Goal: Check status

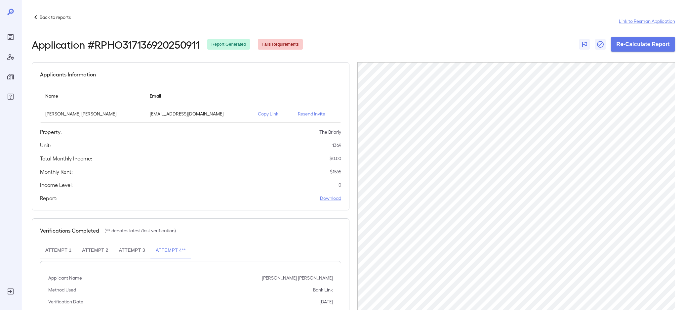
scroll to position [24, 0]
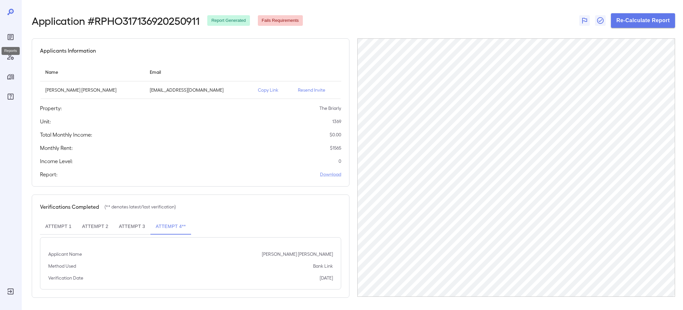
click at [14, 38] on icon "Reports" at bounding box center [11, 37] width 8 height 8
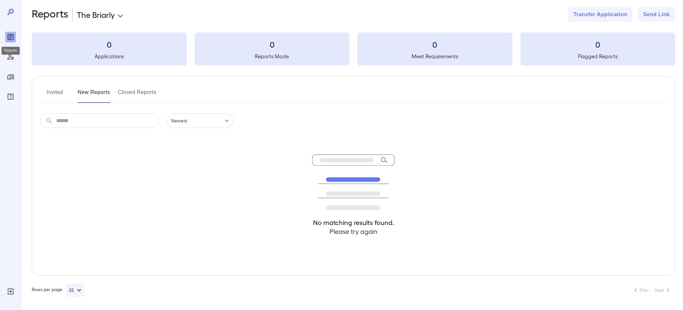
scroll to position [6, 0]
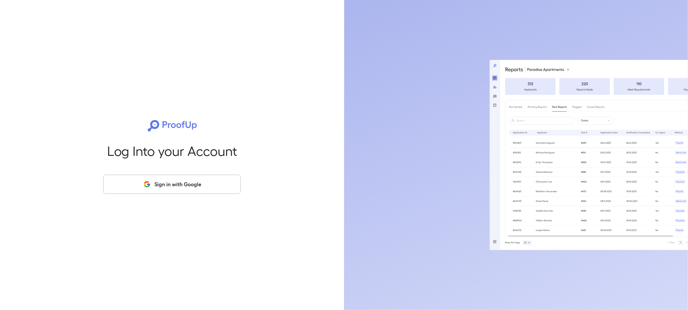
click at [199, 193] on button "Sign in with Google" at bounding box center [172, 184] width 138 height 19
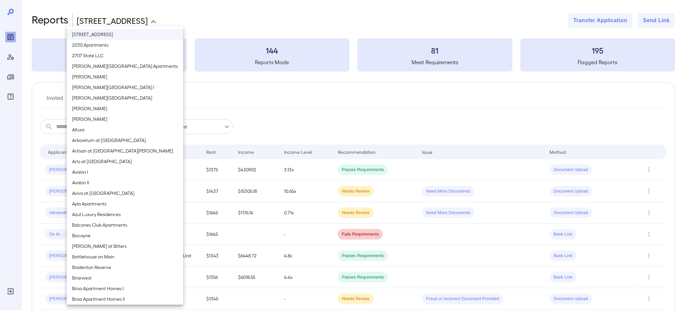
click at [97, 19] on body "**********" at bounding box center [344, 155] width 688 height 310
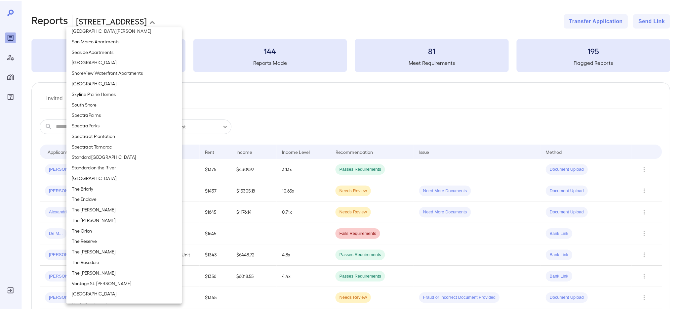
scroll to position [661, 0]
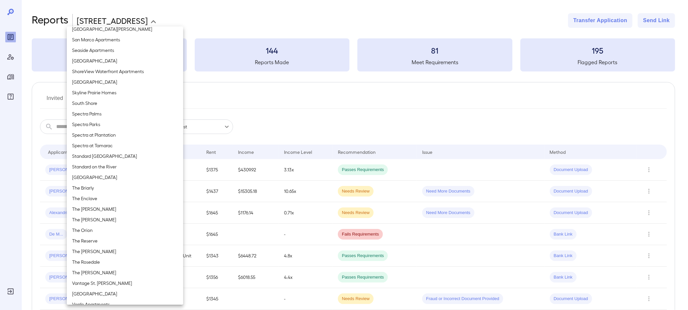
click at [97, 234] on li "The Orion" at bounding box center [125, 230] width 116 height 11
type input "**********"
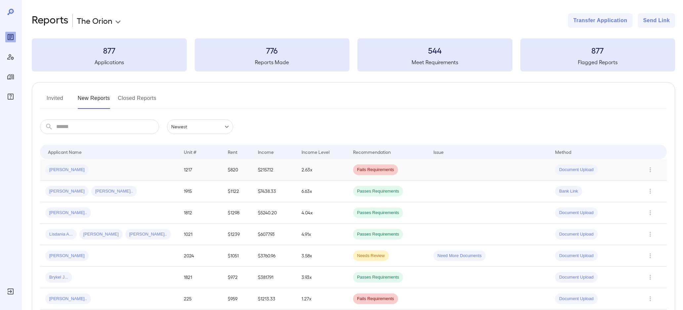
click at [112, 165] on div "[PERSON_NAME]" at bounding box center [109, 169] width 128 height 11
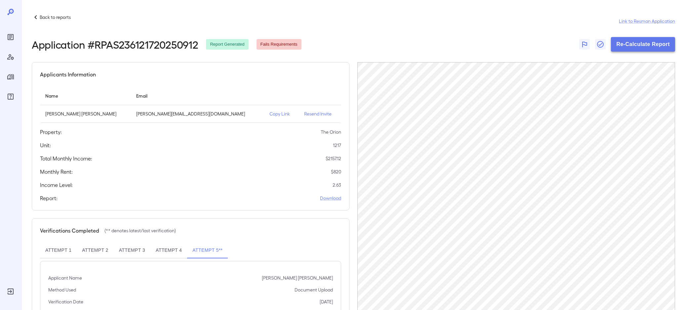
click at [652, 46] on button "Re-Calculate Report" at bounding box center [643, 44] width 64 height 15
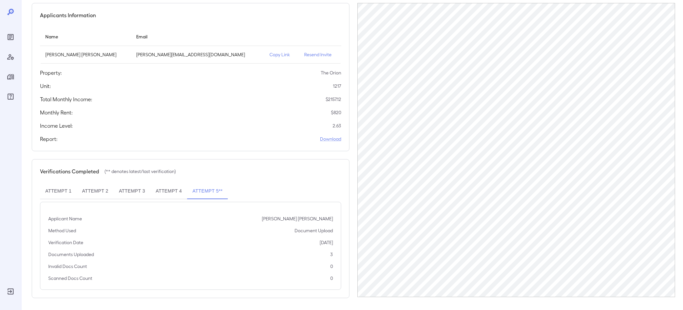
scroll to position [60, 0]
